Goal: Check status: Check status

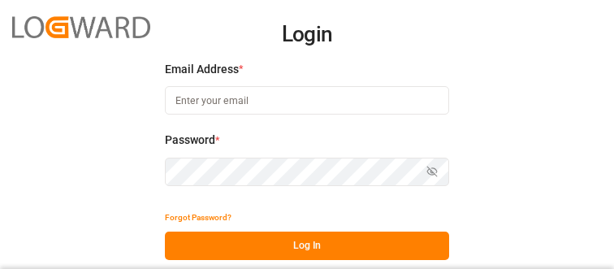
type input "[PERSON_NAME][EMAIL_ADDRESS][DOMAIN_NAME]"
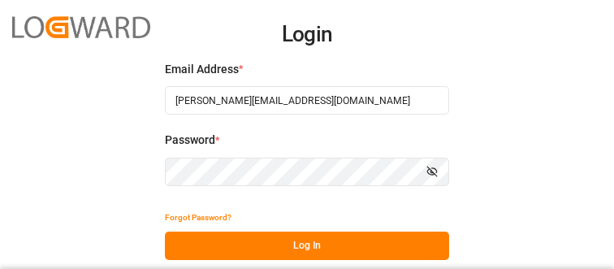
click at [300, 244] on button "Log In" at bounding box center [307, 246] width 284 height 28
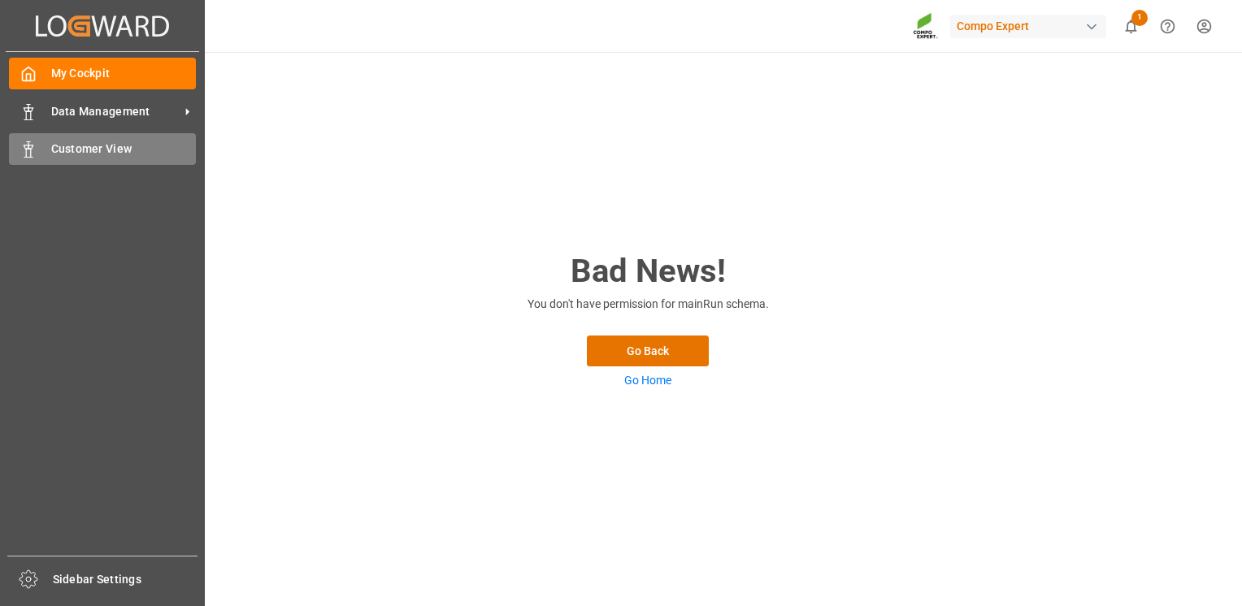
click at [33, 149] on icon at bounding box center [28, 149] width 16 height 16
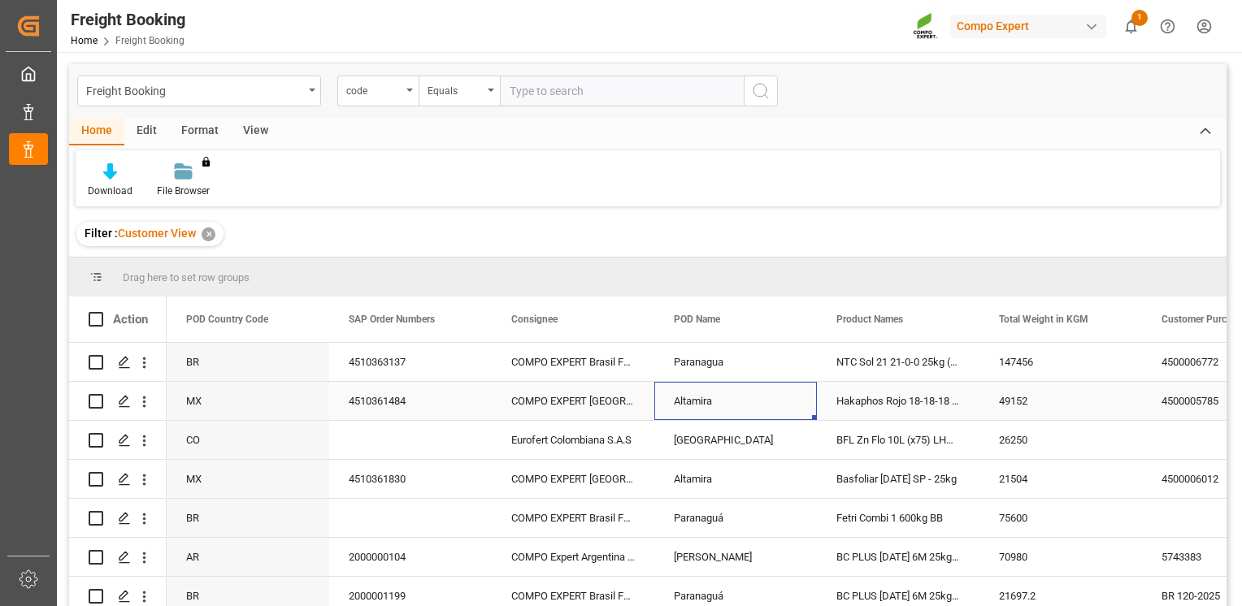
click at [614, 268] on div "Altamira" at bounding box center [735, 401] width 163 height 38
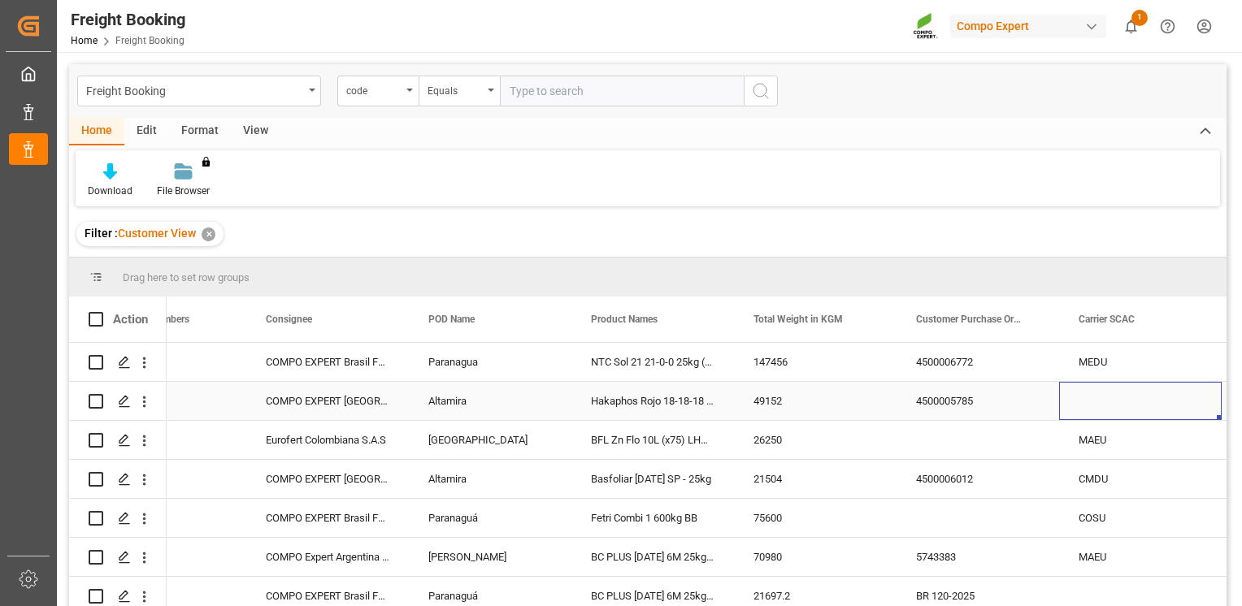
scroll to position [0, 245]
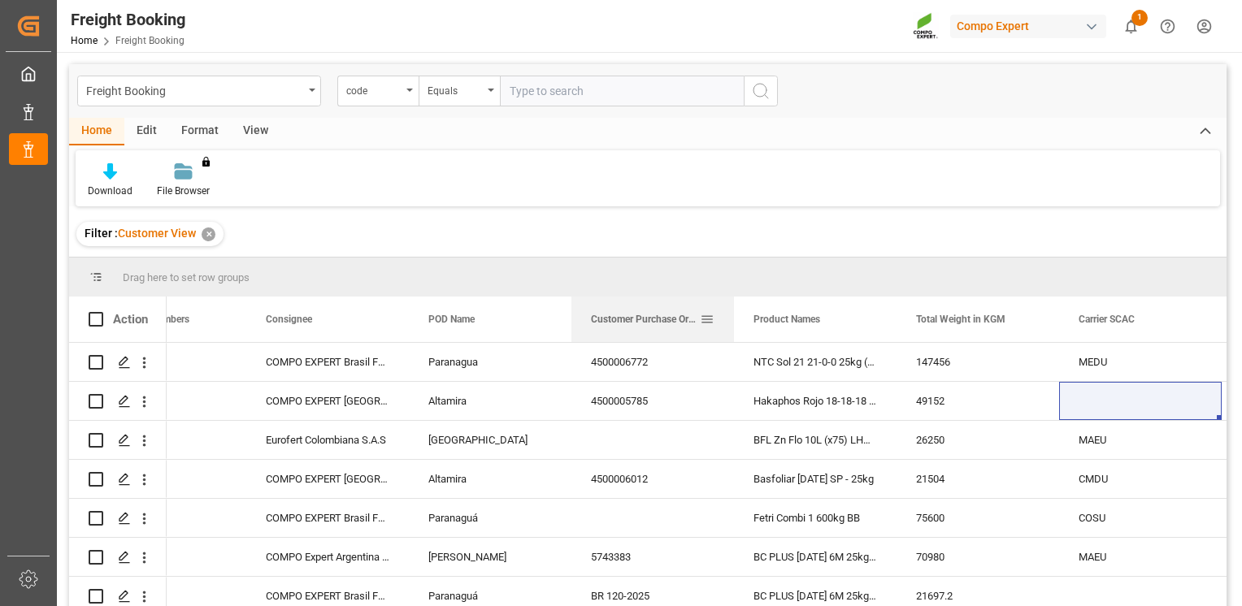
drag, startPoint x: 973, startPoint y: 332, endPoint x: 625, endPoint y: 337, distance: 347.9
click at [614, 268] on div "Customer Purchase Order Numbers" at bounding box center [645, 320] width 109 height 46
click at [614, 180] on div "Download File Browser You don't have permission for this feature. Contact admin." at bounding box center [648, 178] width 1144 height 56
click at [614, 268] on div "Press SPACE to select this row." at bounding box center [1140, 401] width 163 height 38
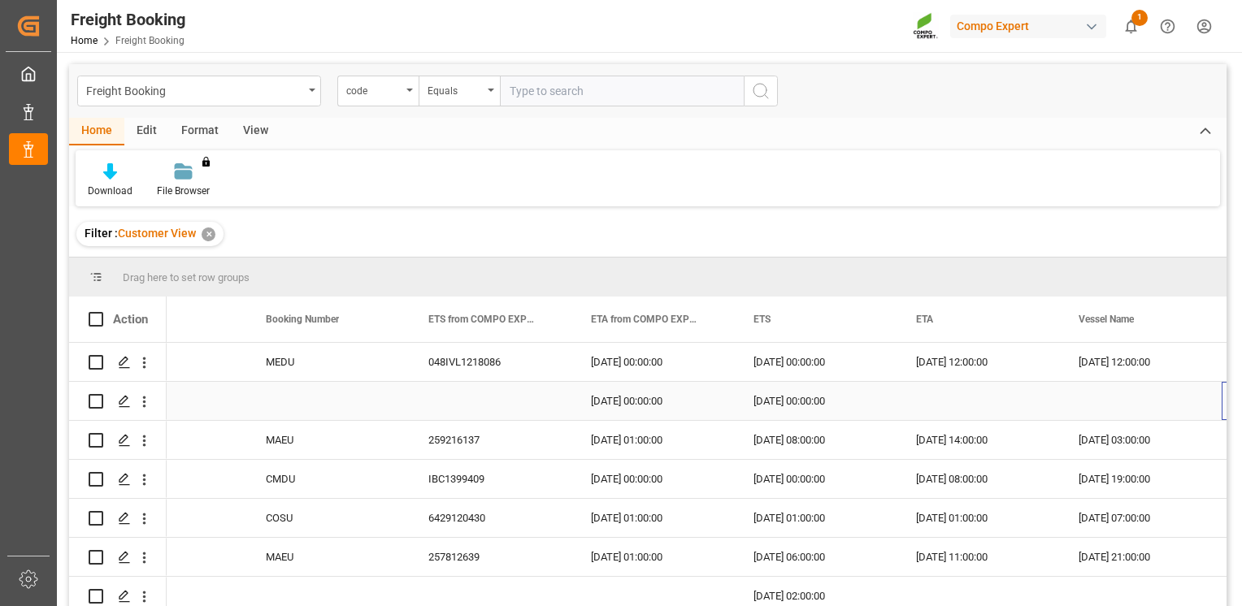
scroll to position [0, 1221]
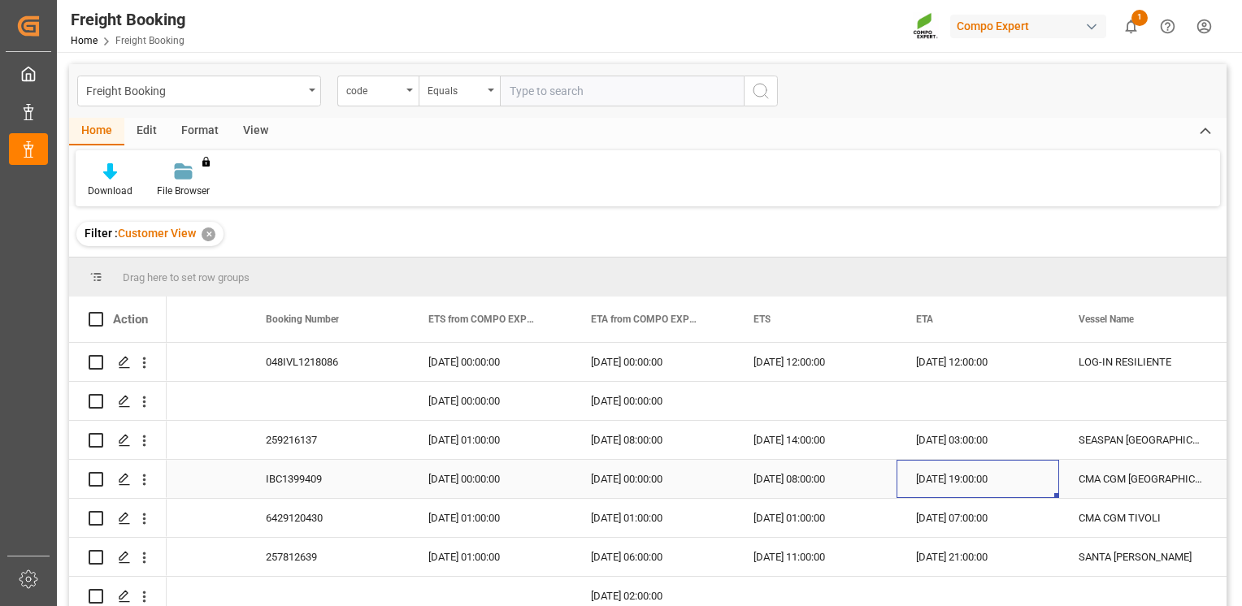
click at [614, 268] on div "[DATE] 19:00:00" at bounding box center [978, 479] width 163 height 38
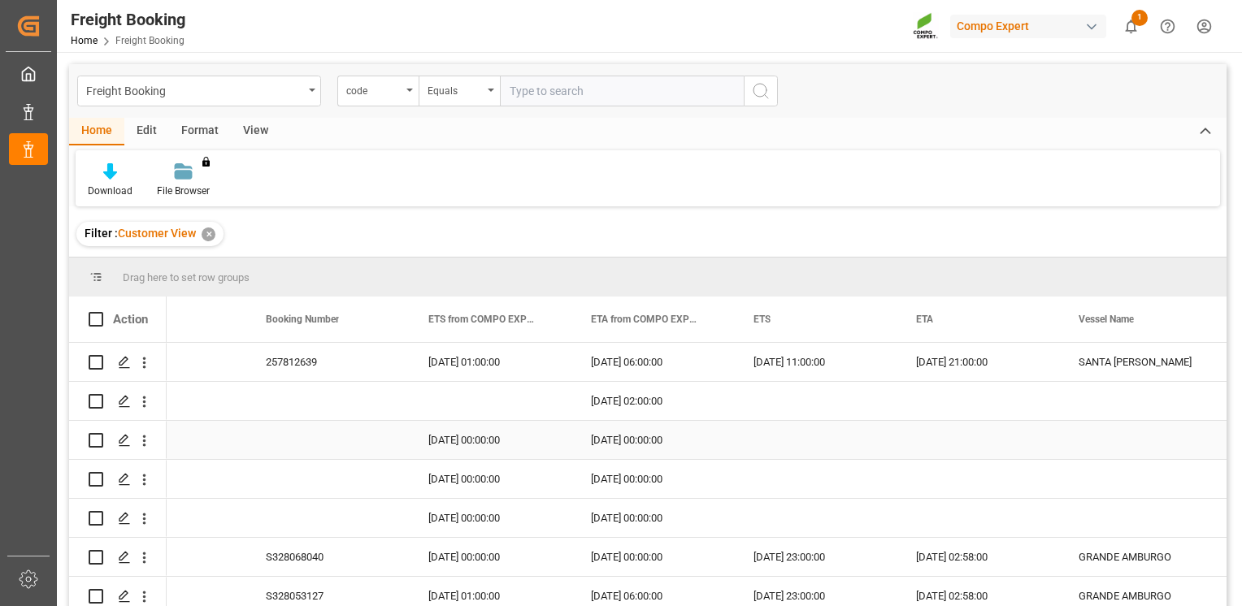
scroll to position [0, 0]
